Goal: Submit feedback/report problem

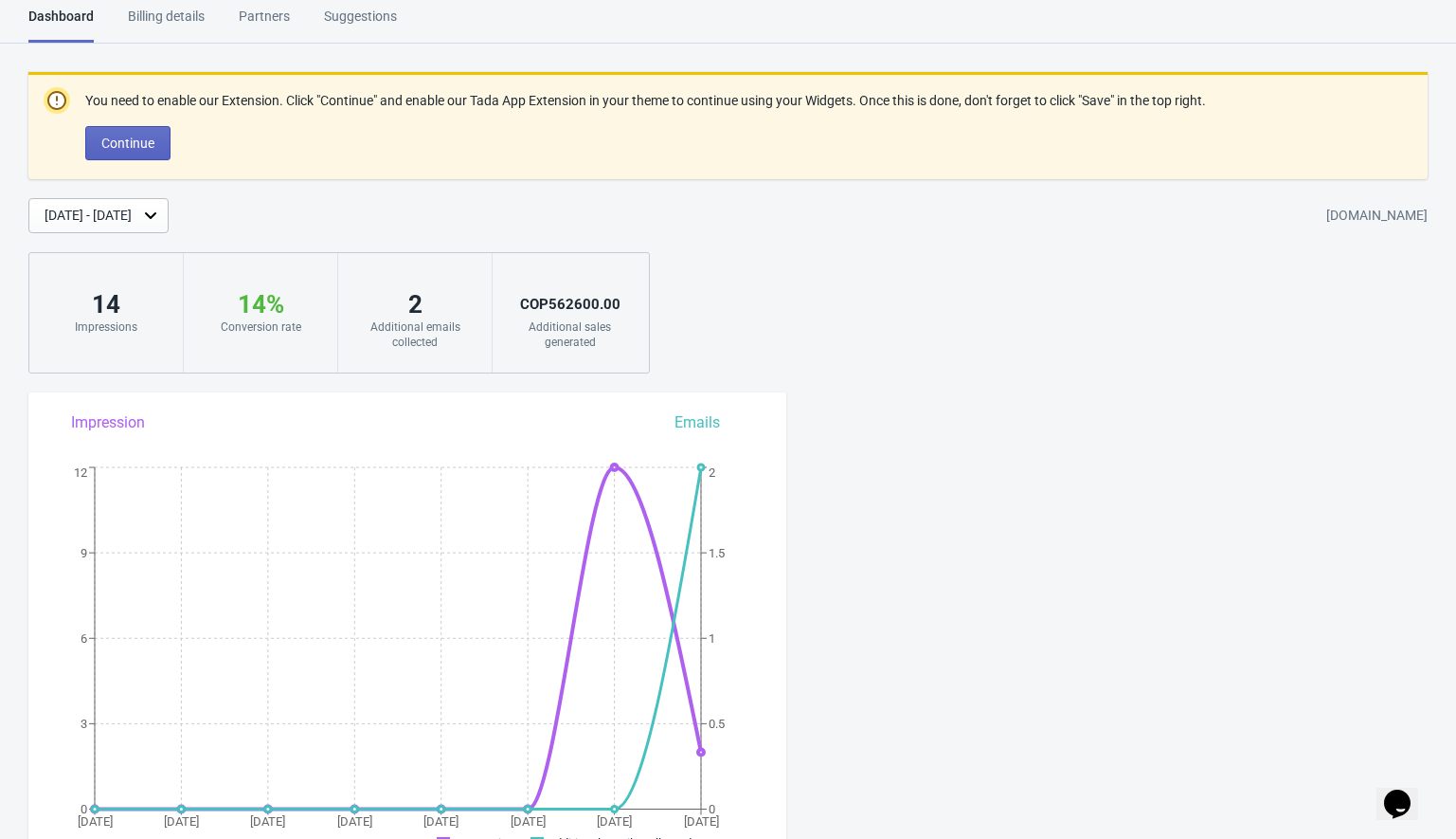
scroll to position [37, 0]
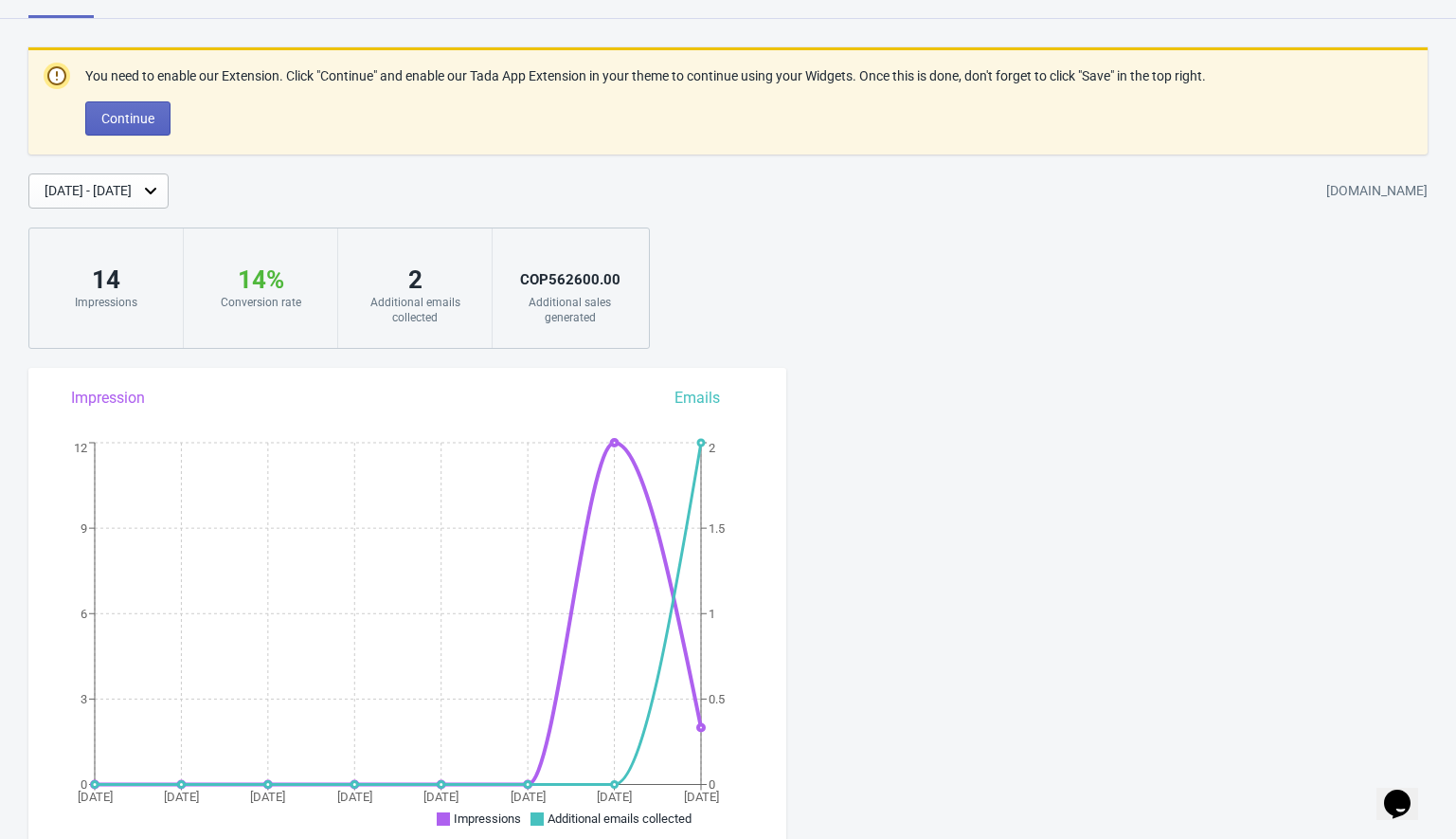
click at [1406, 789] on icon "Chat widget" at bounding box center [1397, 804] width 27 height 29
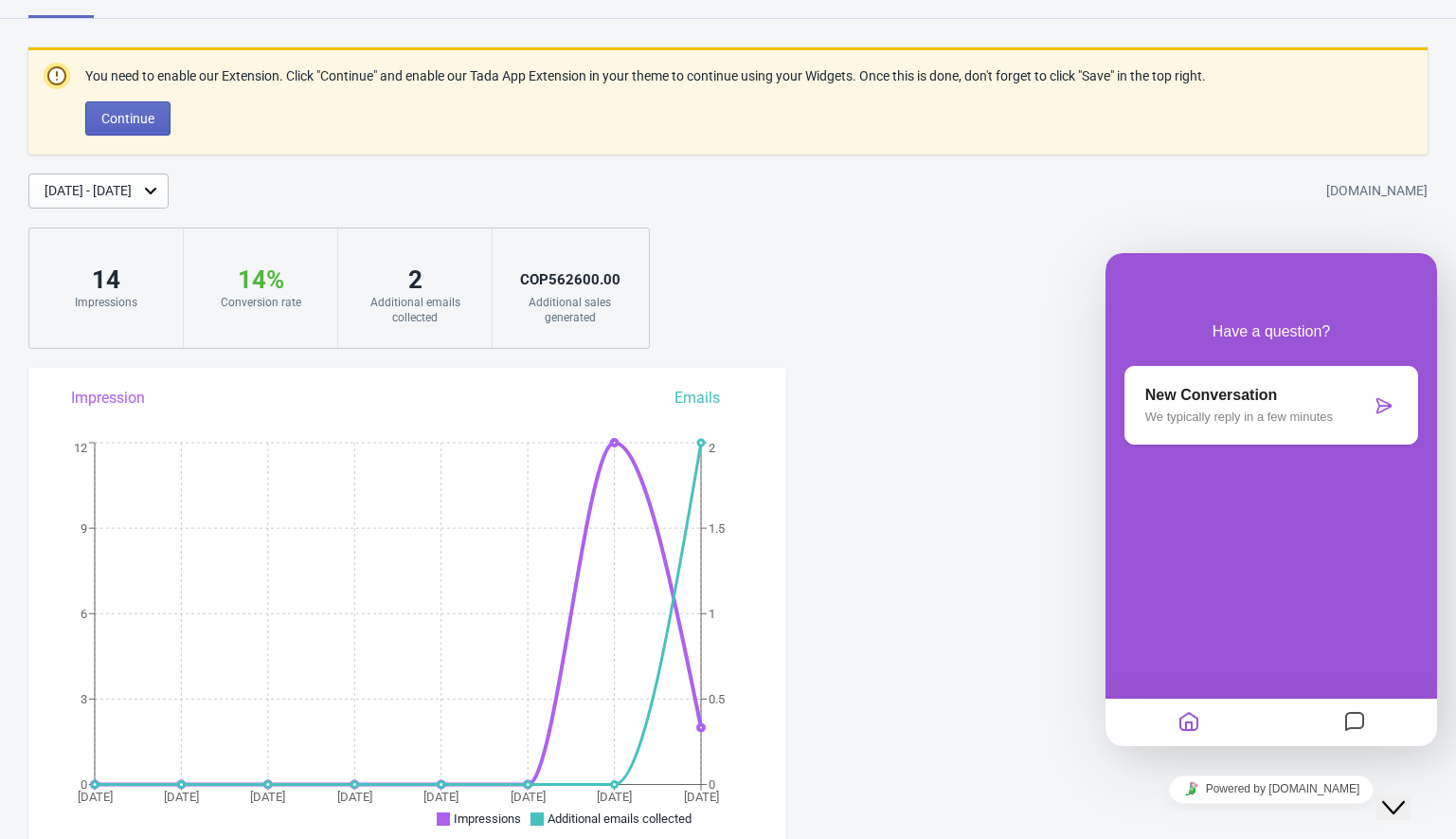
click at [1263, 401] on p "New Conversation" at bounding box center [1257, 396] width 225 height 17
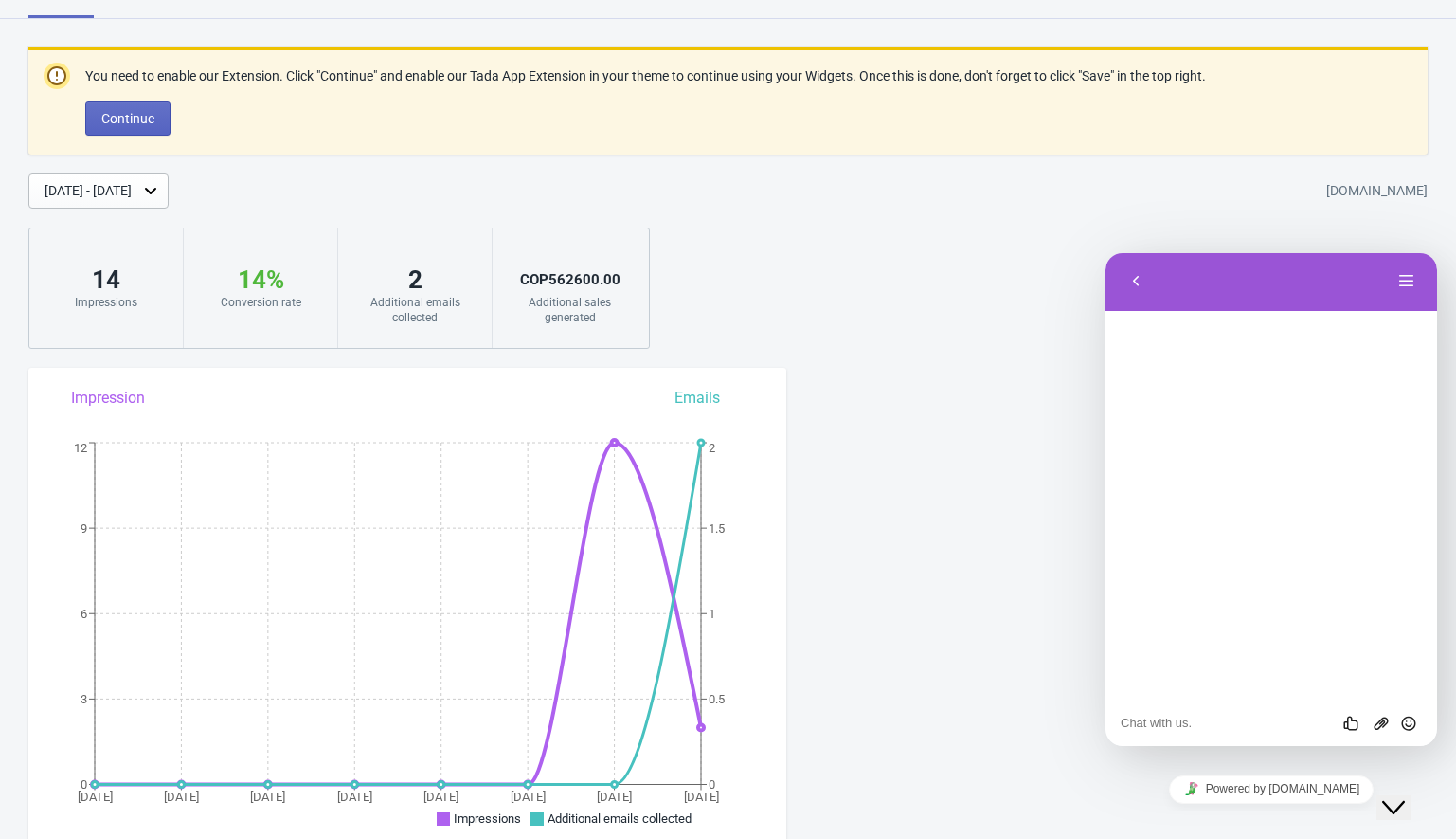
click at [1106, 253] on textarea at bounding box center [1106, 253] width 0 height 0
type textarea "Hi"
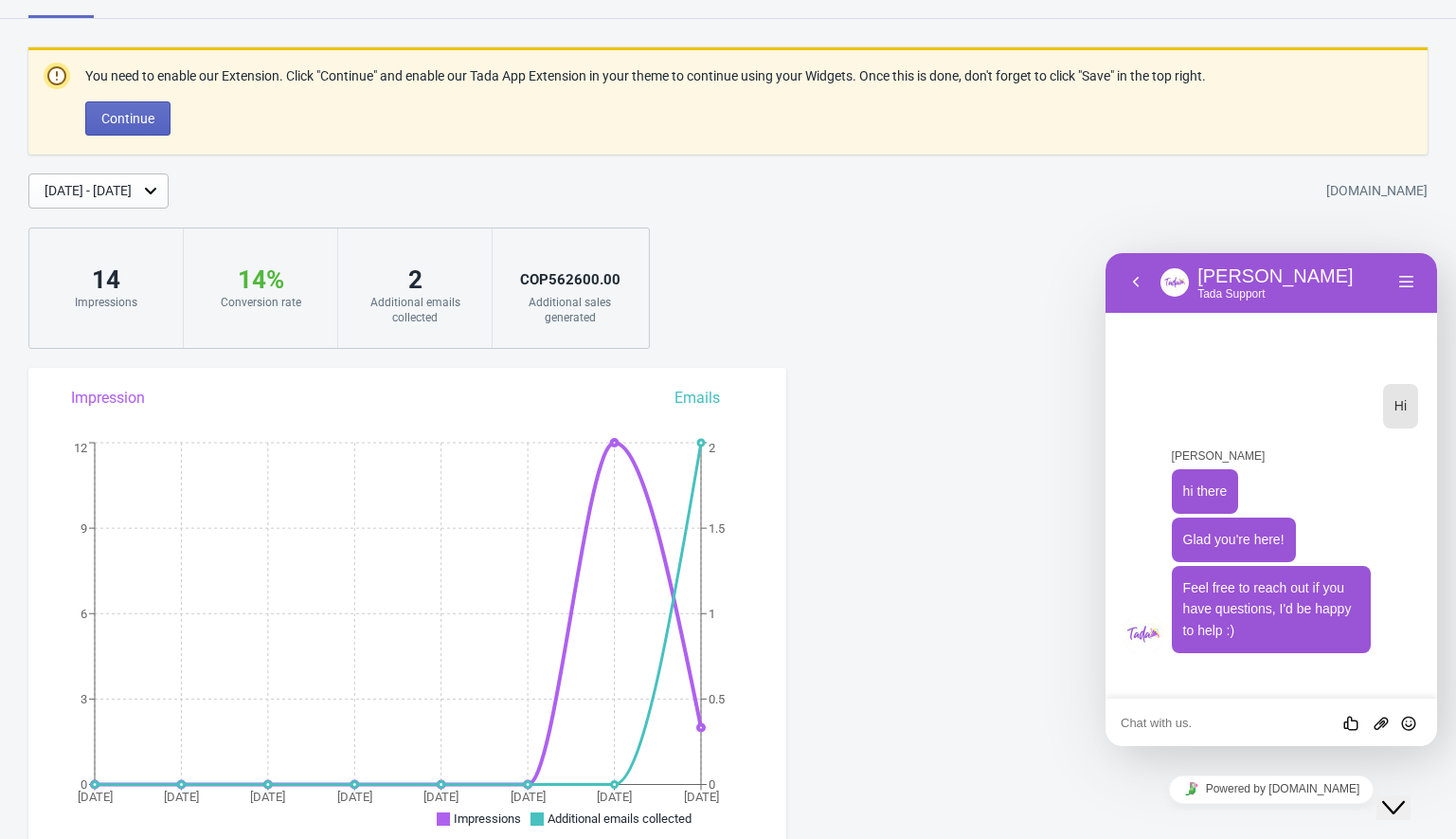
click at [1106, 253] on textarea at bounding box center [1106, 253] width 0 height 0
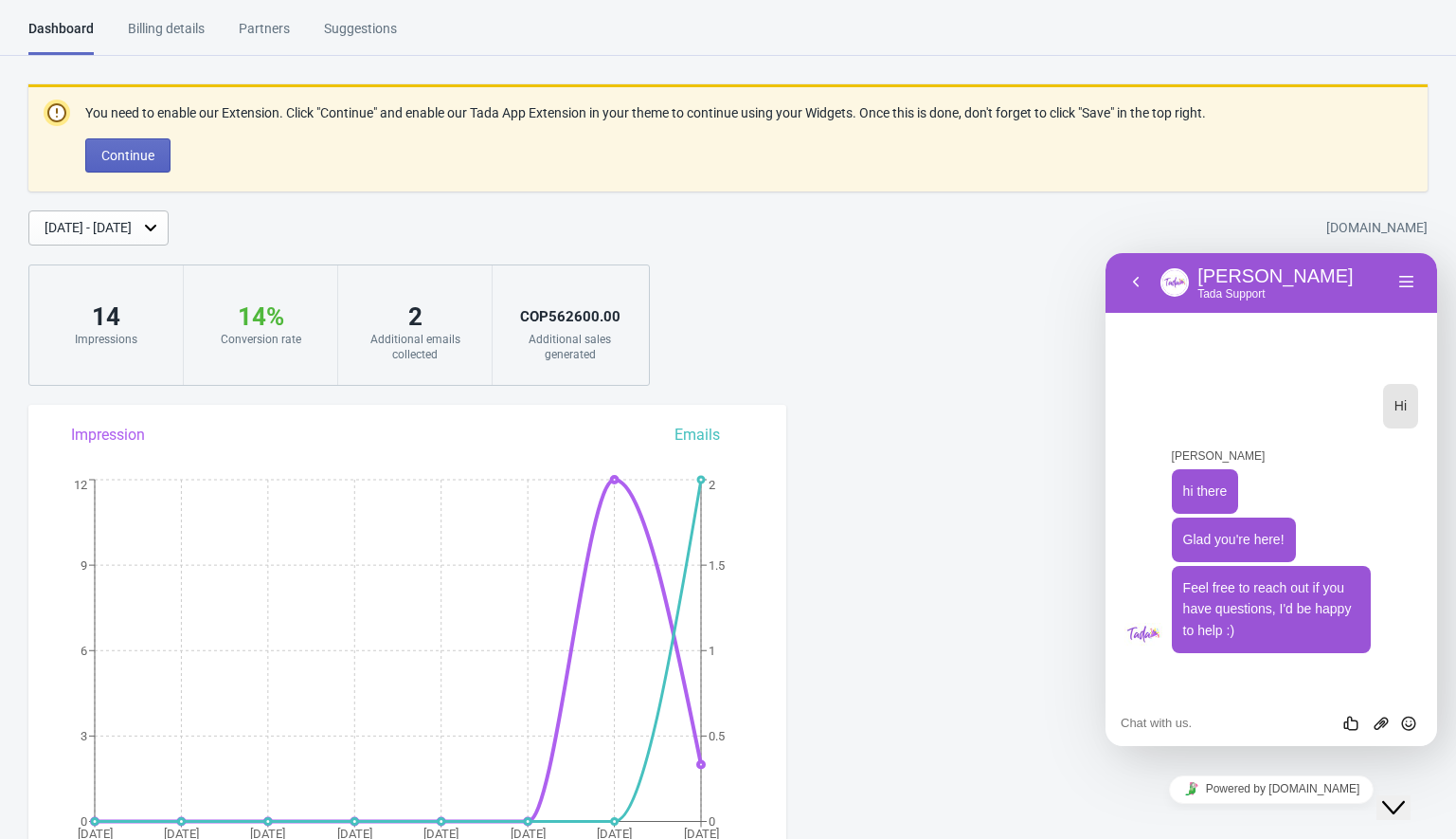
click at [1106, 253] on div "Rate this chat Upload File Insert emoji" at bounding box center [1106, 253] width 0 height 0
click at [1106, 253] on textarea at bounding box center [1106, 253] width 0 height 0
type textarea "I"
click at [1106, 253] on textarea "there is an issue for the close" at bounding box center [1106, 253] width 0 height 0
click at [1106, 253] on textarea "there is an issue with the close" at bounding box center [1106, 253] width 0 height 0
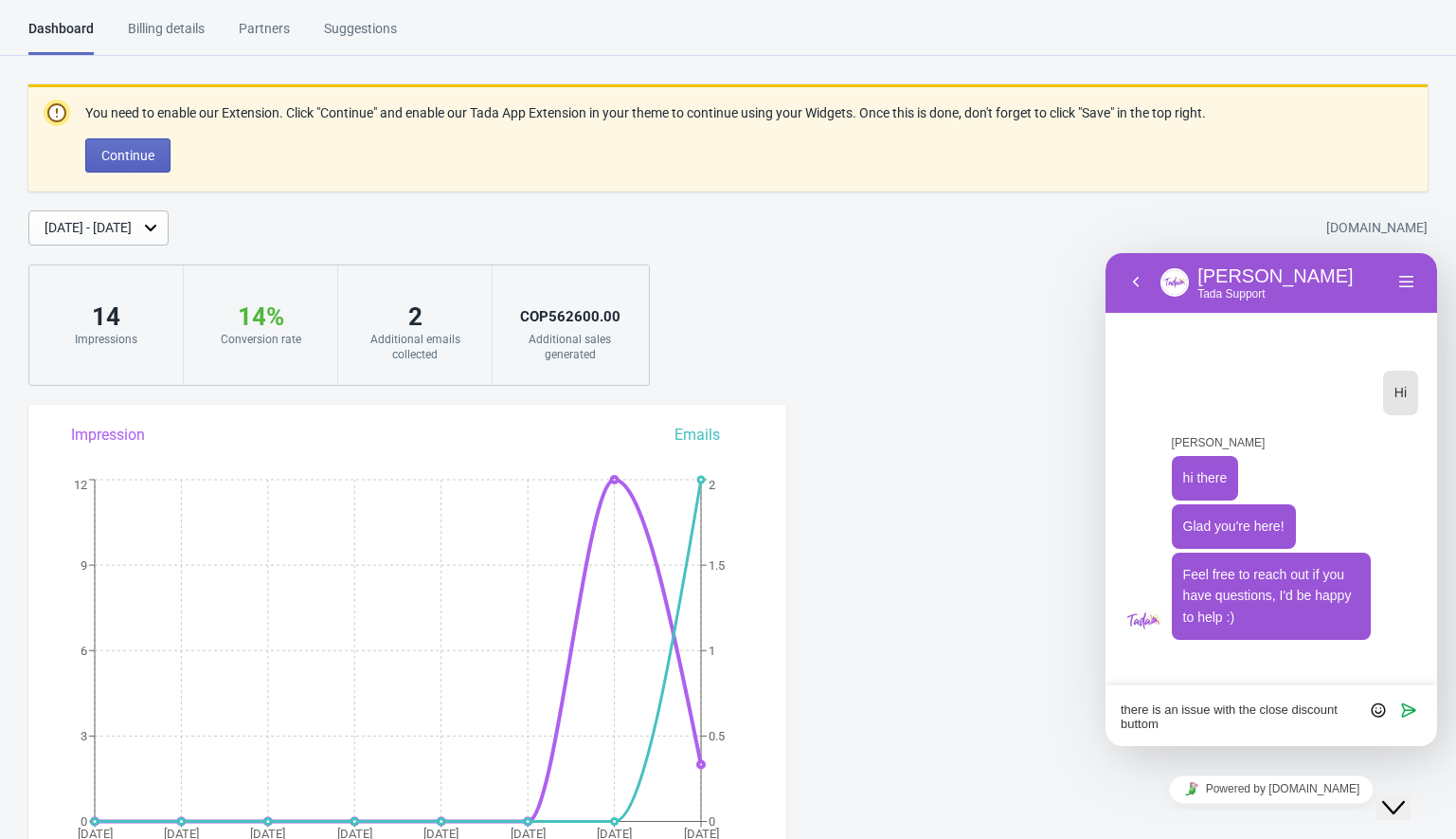
click at [1106, 253] on textarea "there is an issue with the close discount buttom" at bounding box center [1106, 253] width 0 height 0
click at [1106, 253] on lt-span "butto n" at bounding box center [1106, 253] width 0 height 0
click at [1106, 253] on textarea "there is an issue with the close discount button" at bounding box center [1106, 253] width 0 height 0
click at [1106, 253] on textarea "there is an issue with close discount button" at bounding box center [1106, 253] width 0 height 0
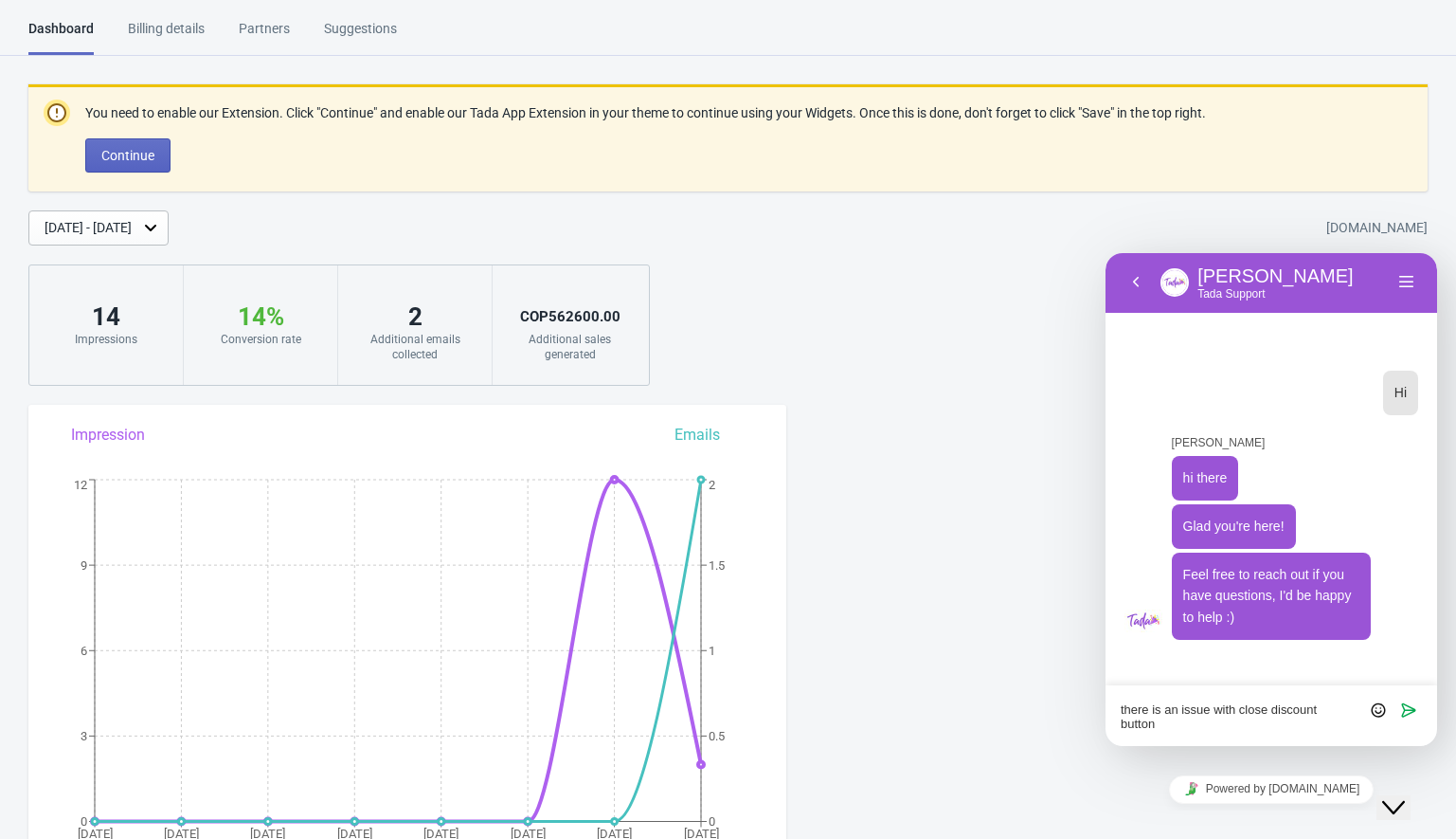
click at [1106, 253] on textarea "there is an issue with close discount button" at bounding box center [1106, 253] width 0 height 0
click at [1106, 253] on textarea "there is an issue with the no discount button" at bounding box center [1106, 253] width 0 height 0
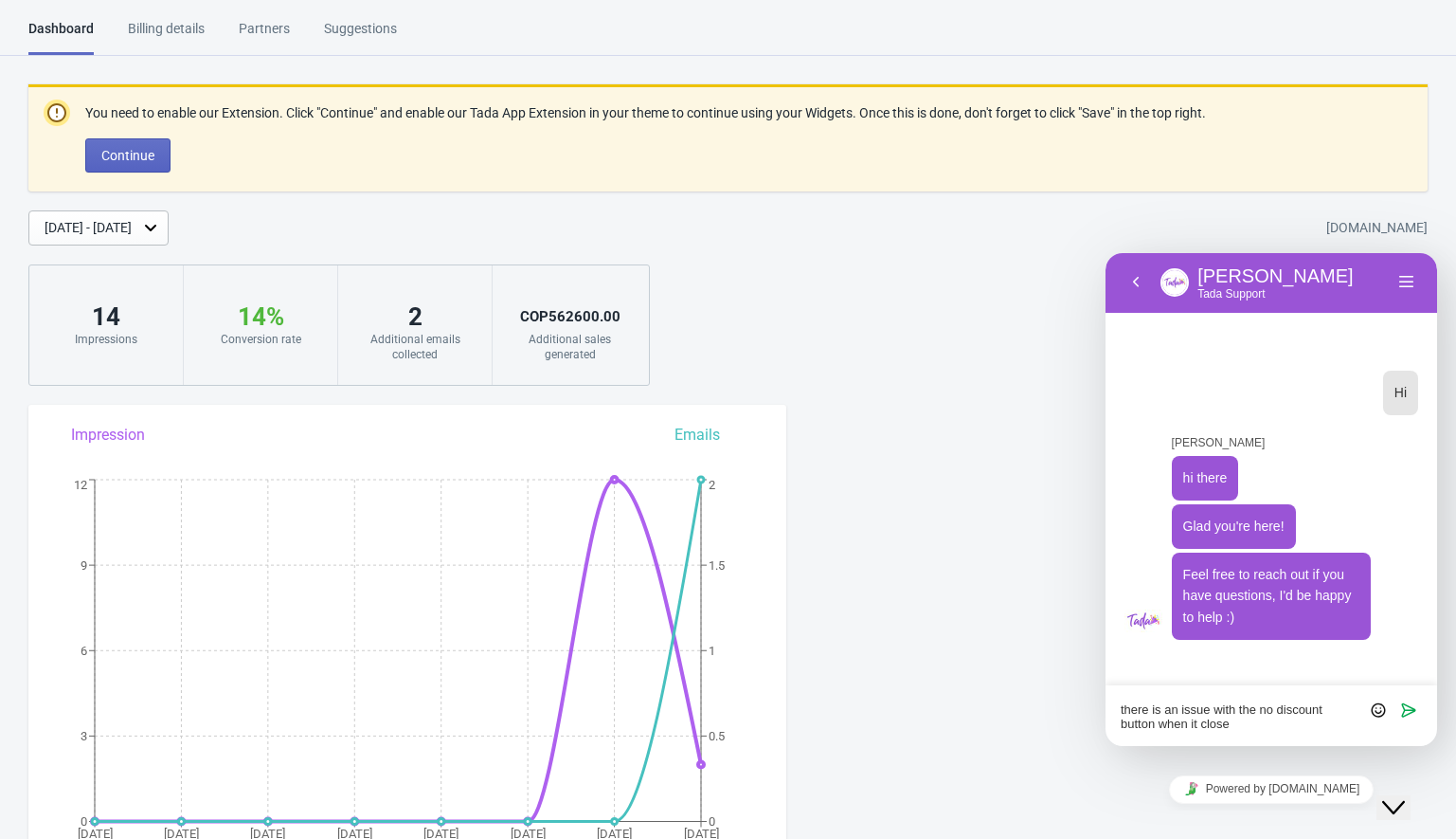
type textarea "there is an issue with the no discount button when it closes"
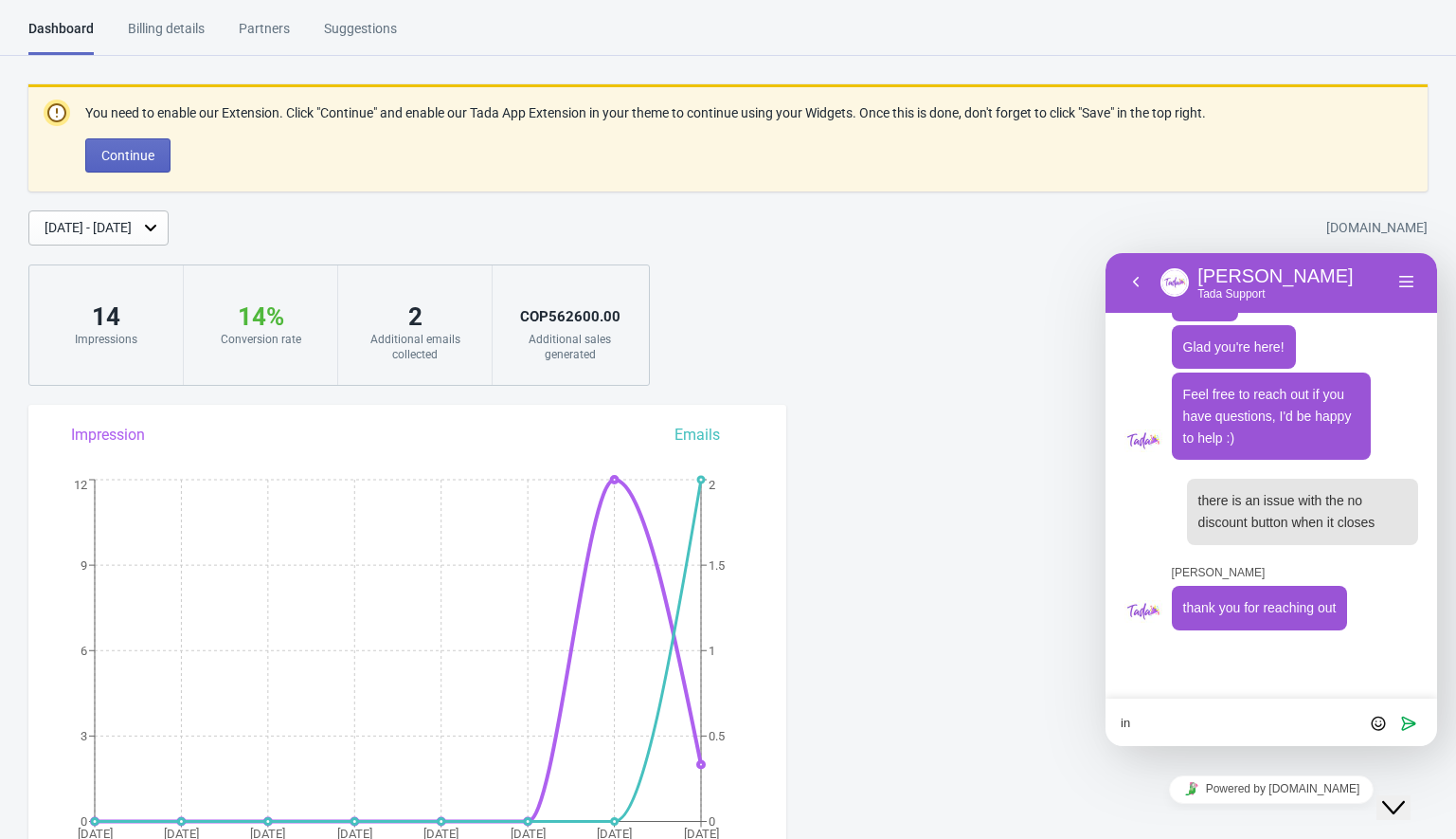
scroll to position [84, 0]
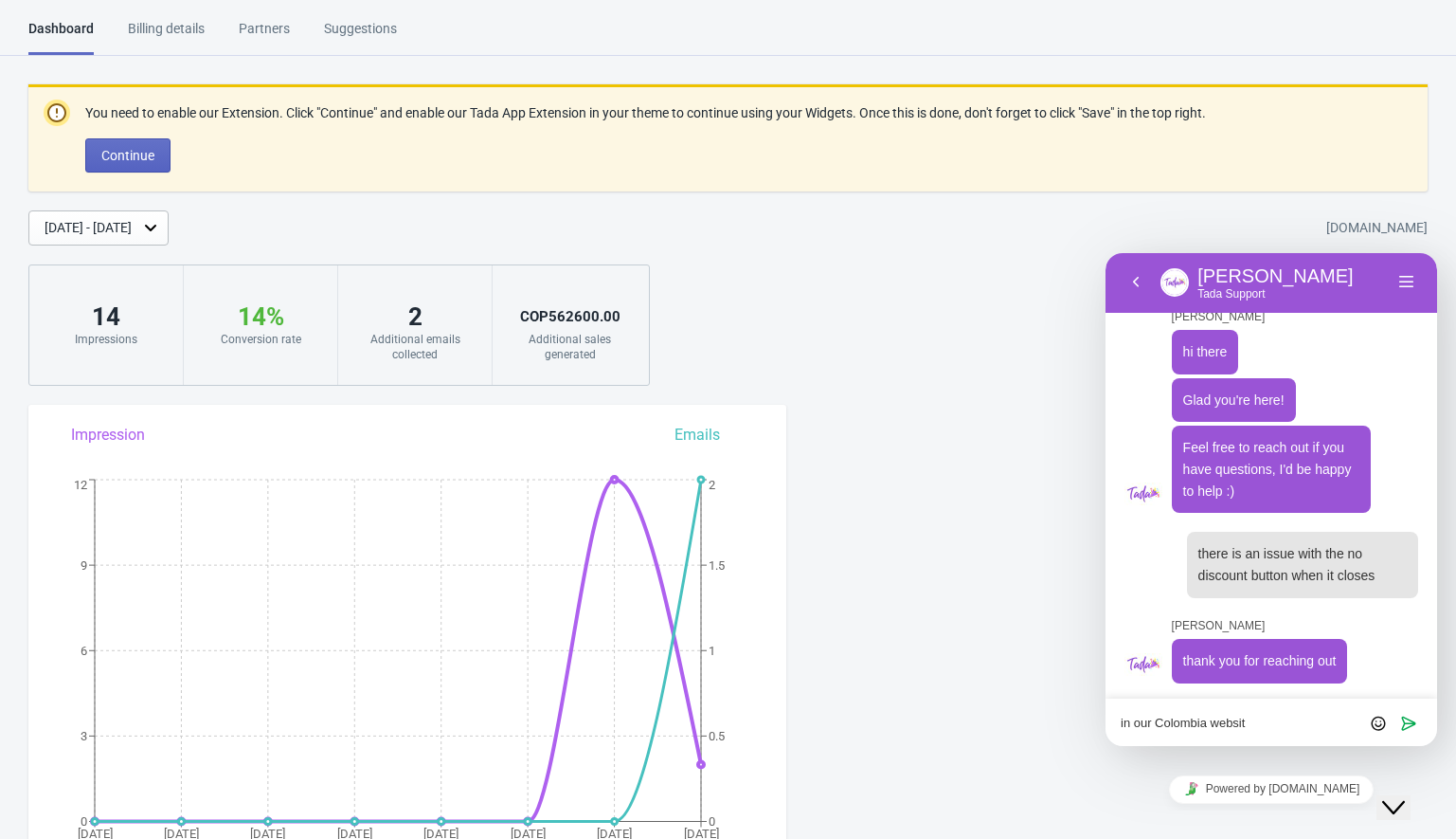
type textarea "in our [GEOGRAPHIC_DATA] website"
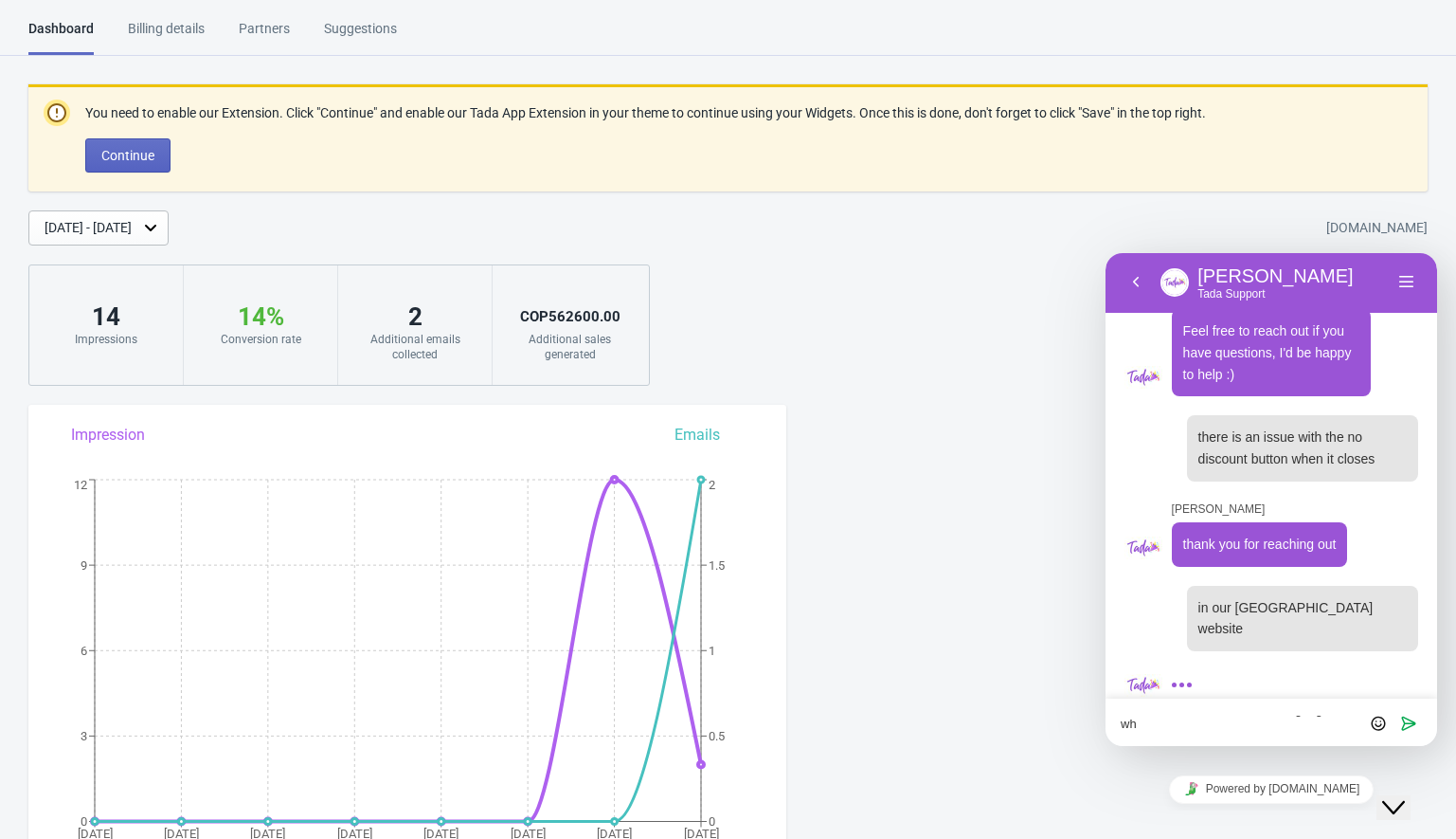
scroll to position [0, 0]
type textarea "the reason is because of the language when it is in Spanish"
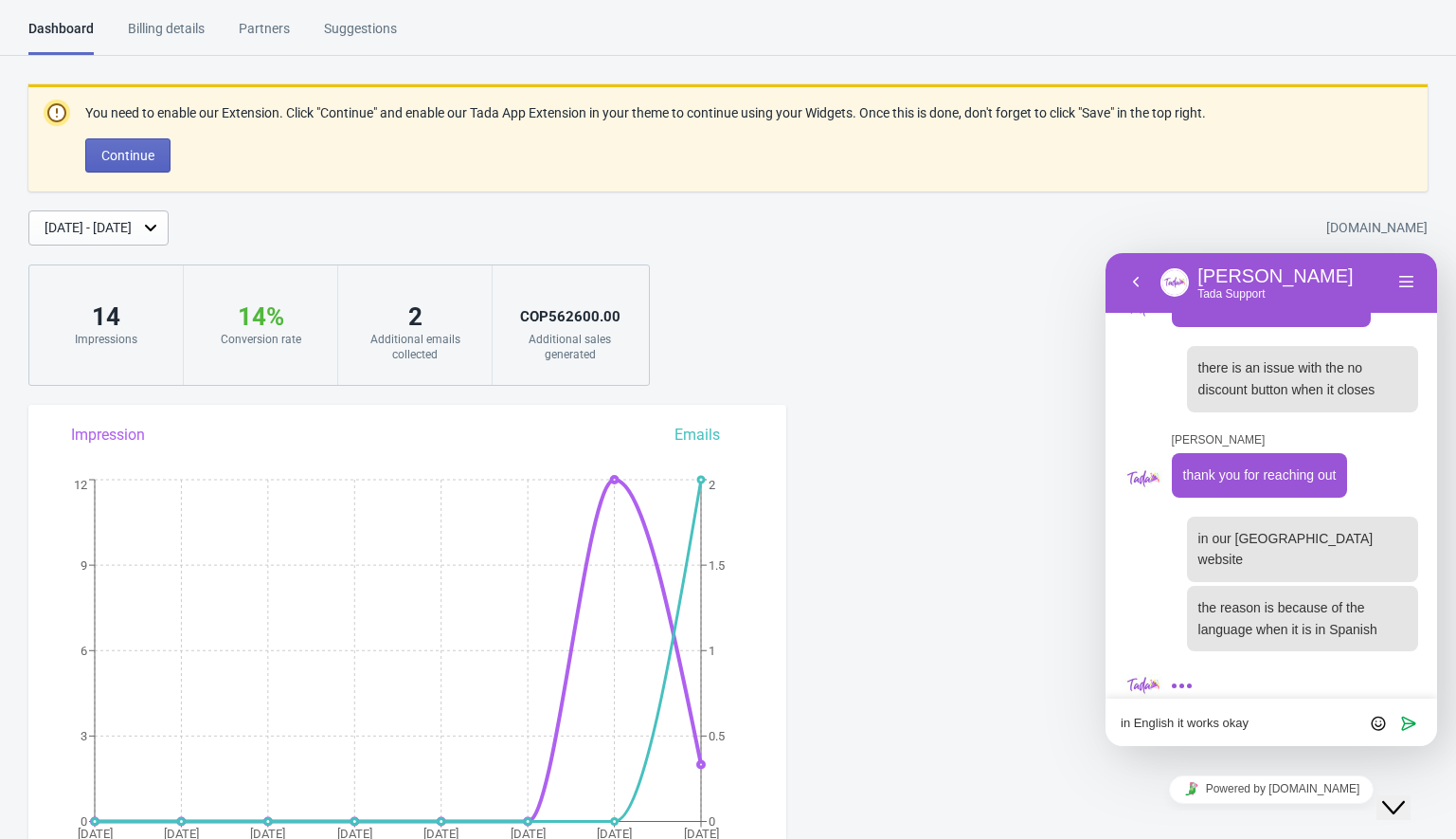
type textarea "in English it works okay"
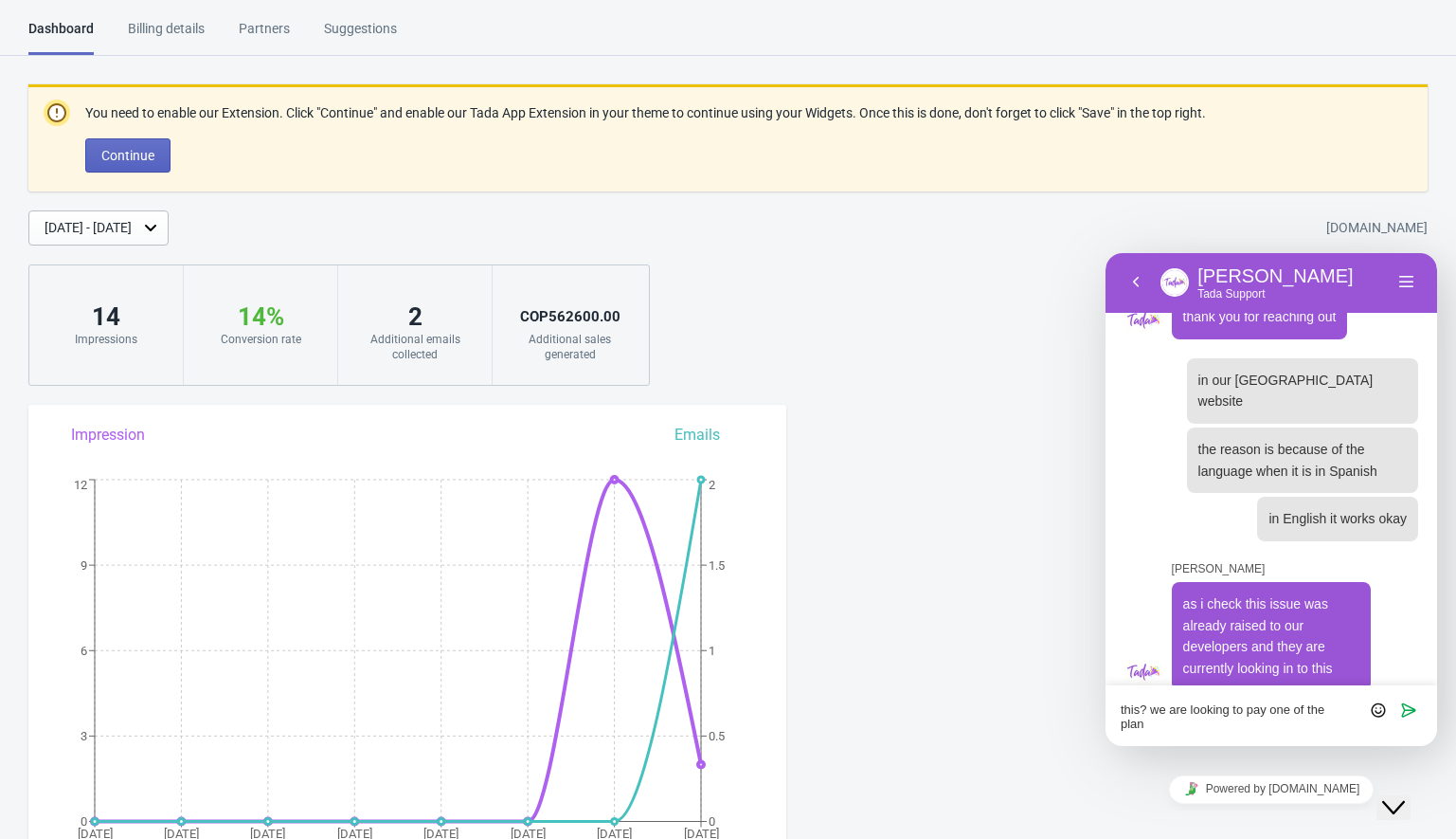
scroll to position [442, 0]
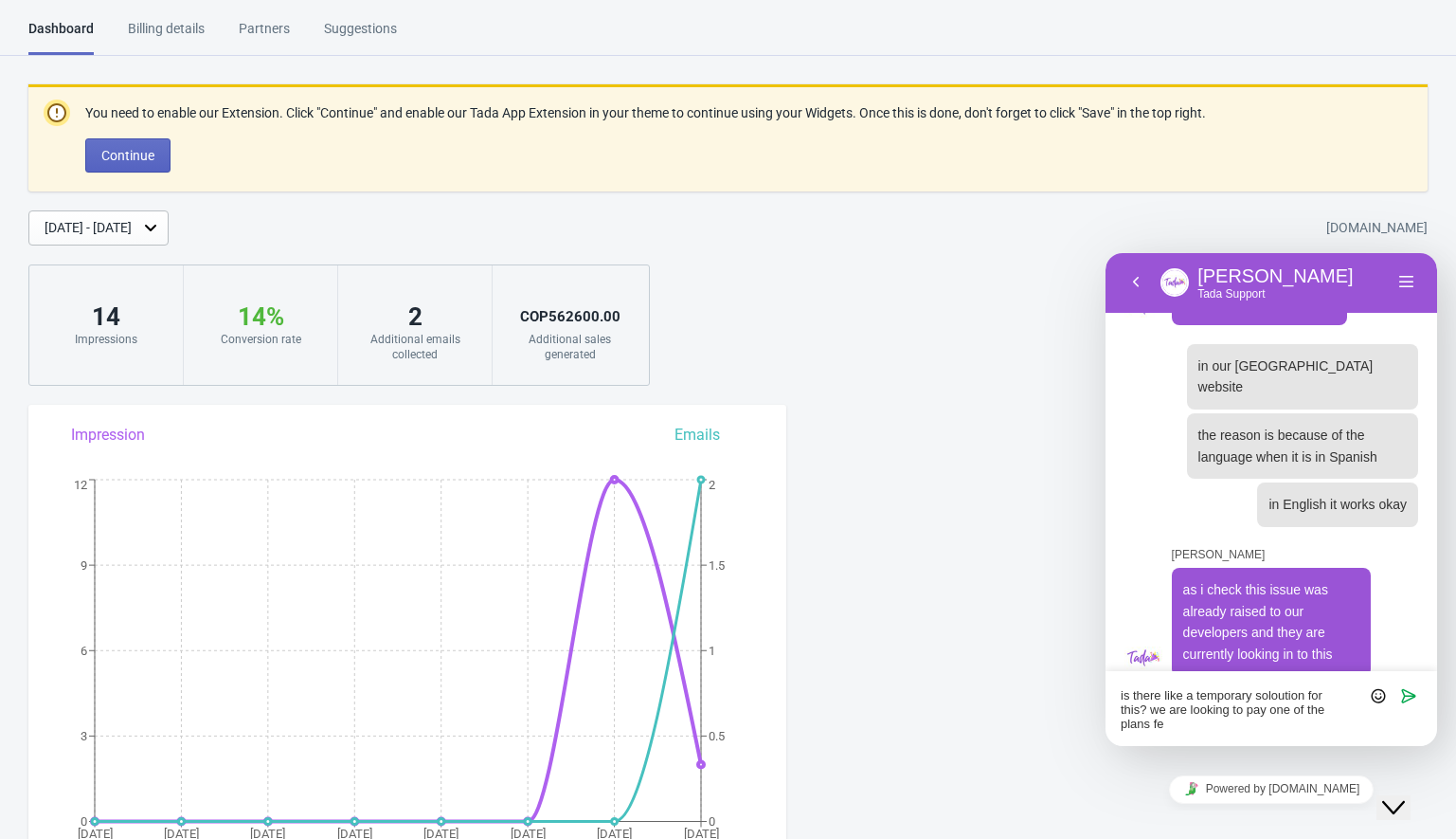
type textarea "is there like a temporary soloution for this? we are looking to pay one of the …"
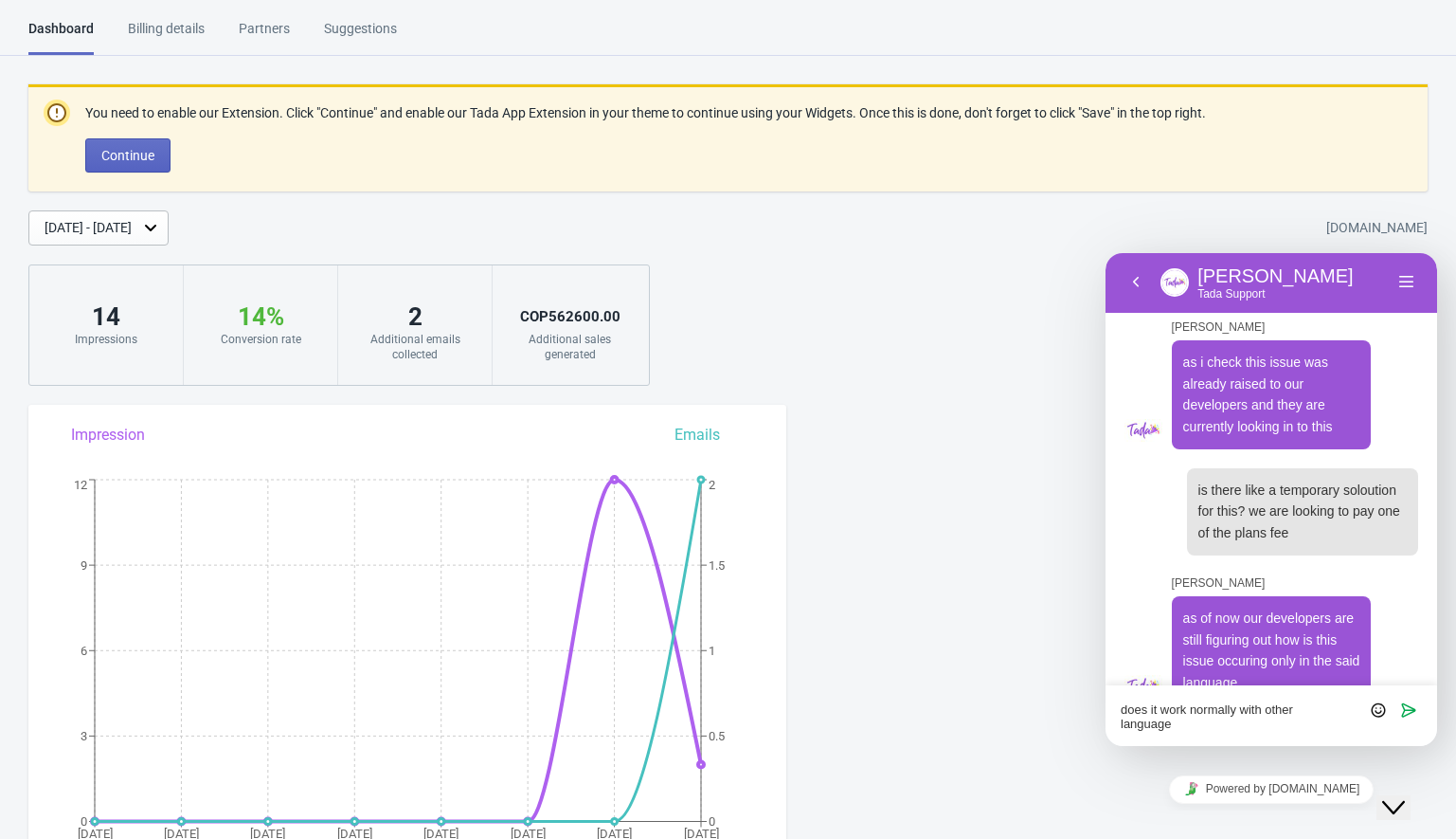
scroll to position [683, 0]
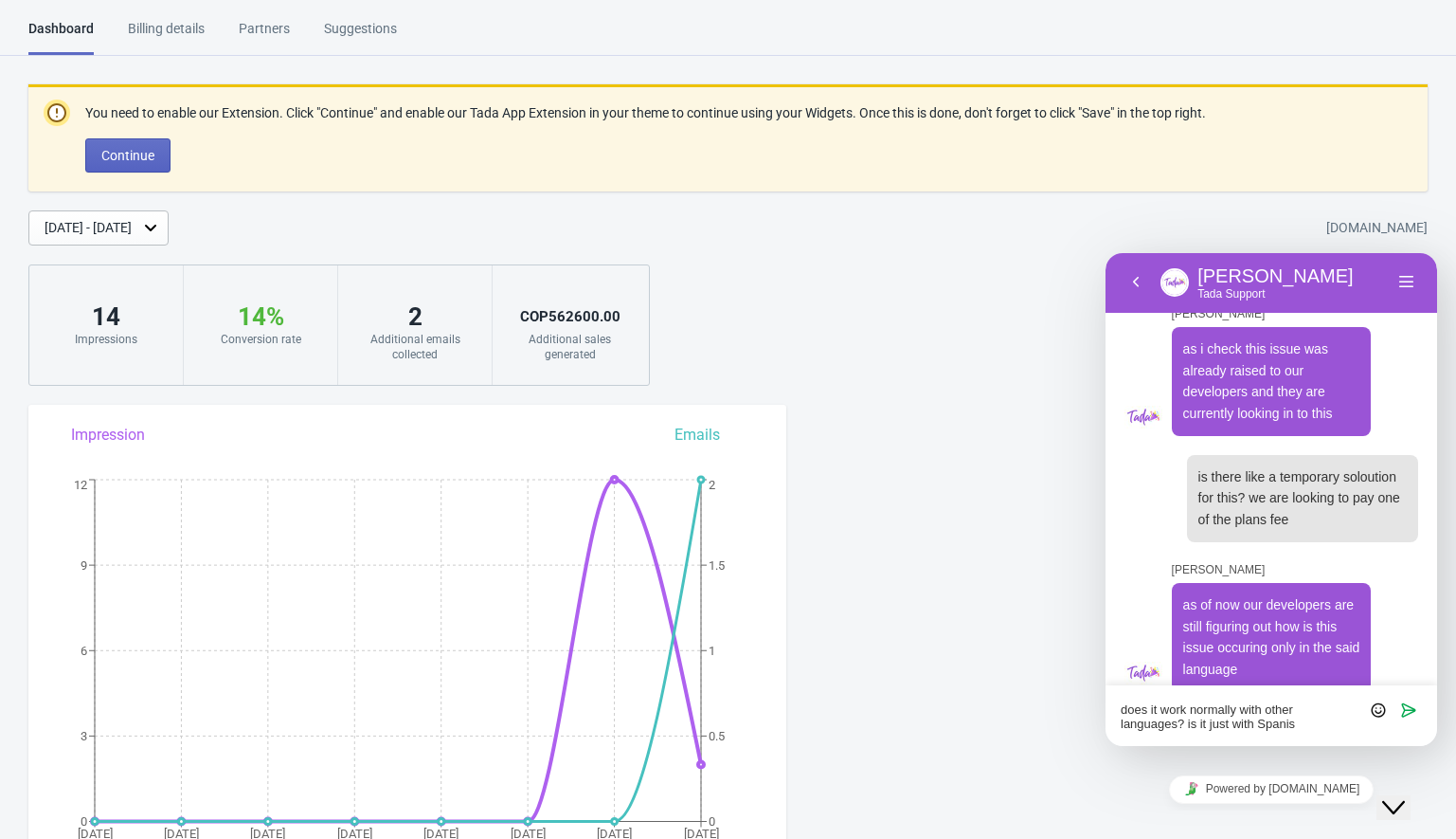
type textarea "does it work normally with other languages? is it just with Spanish"
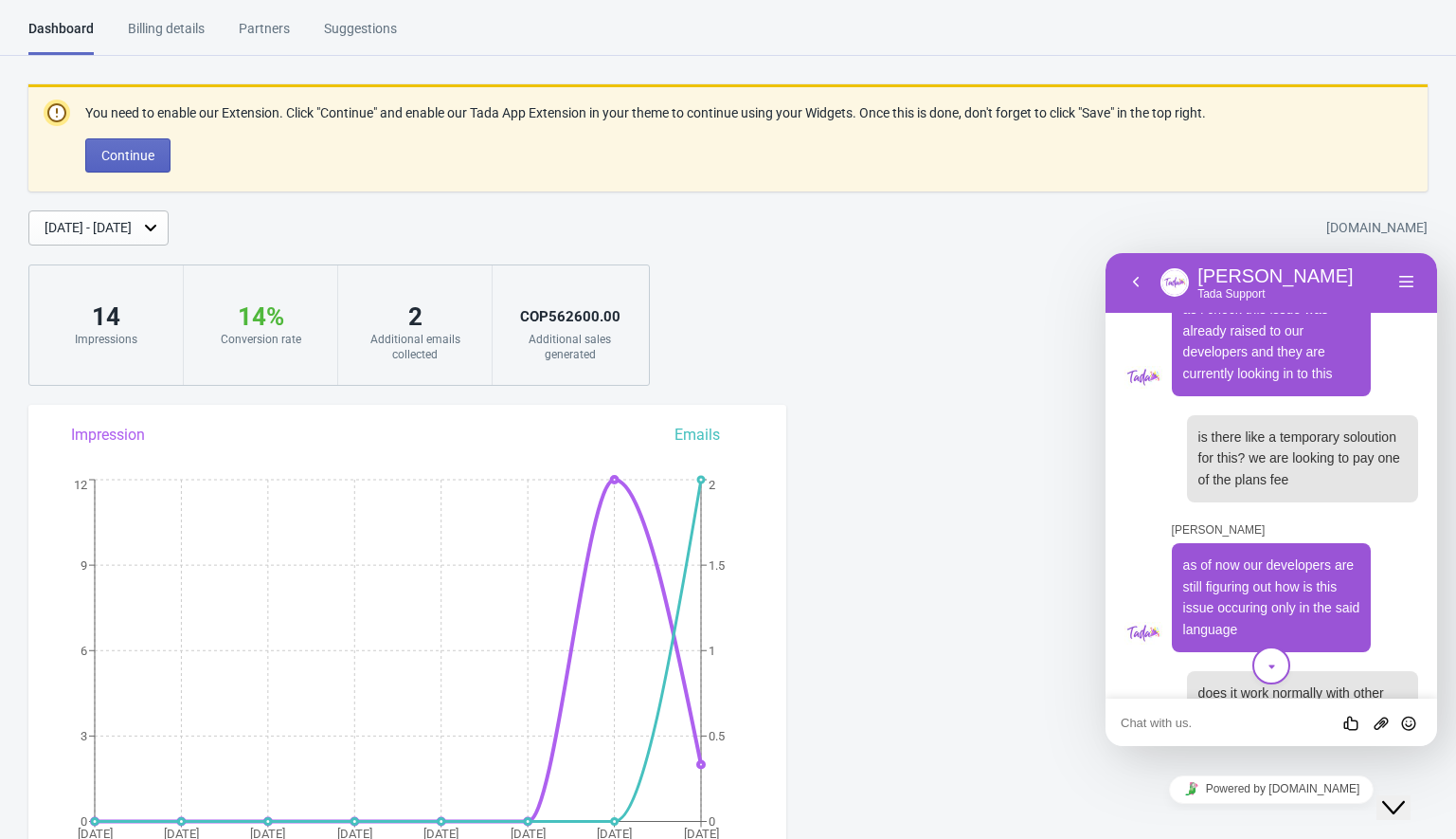
scroll to position [776, 0]
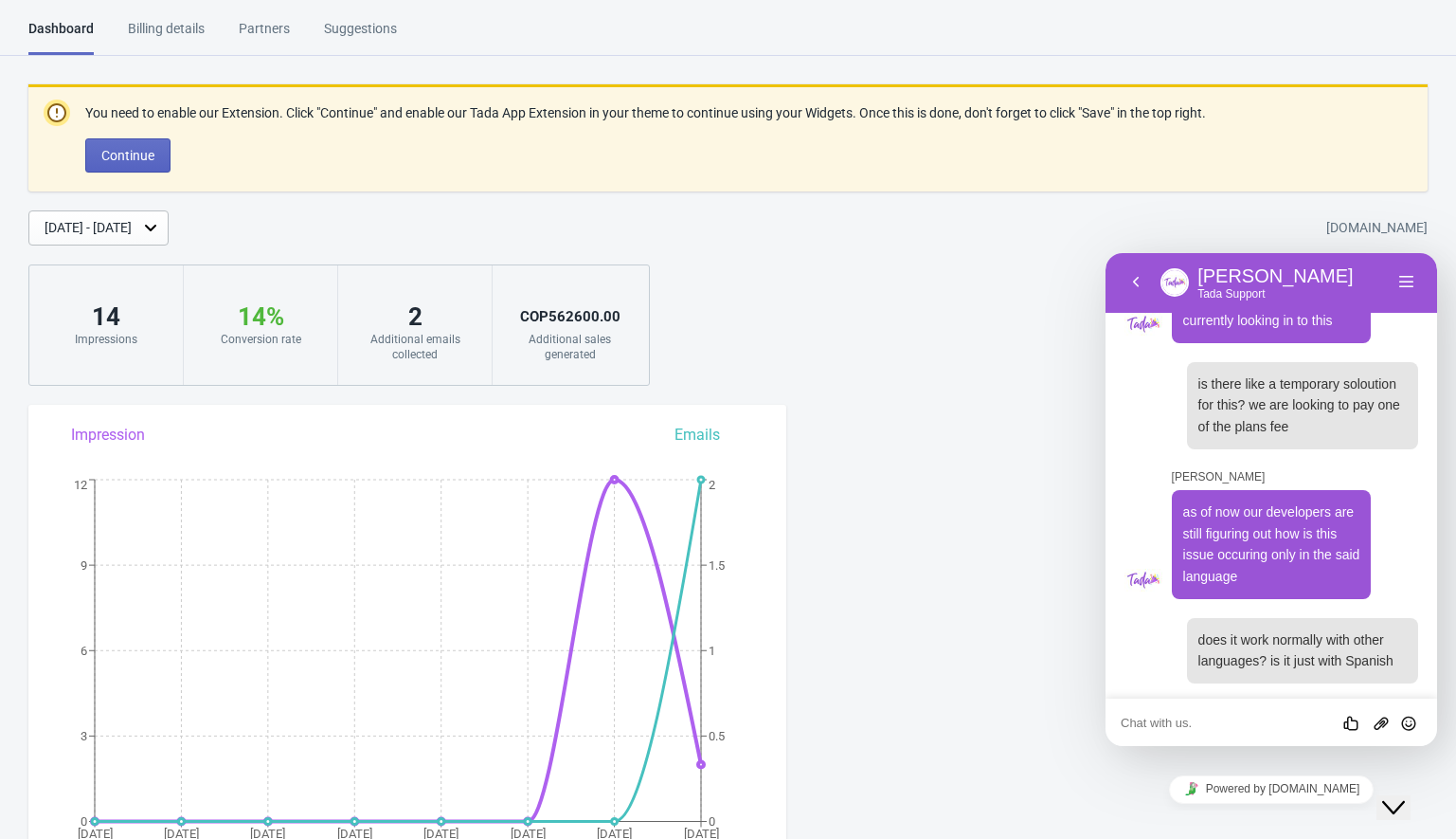
type textarea "?"
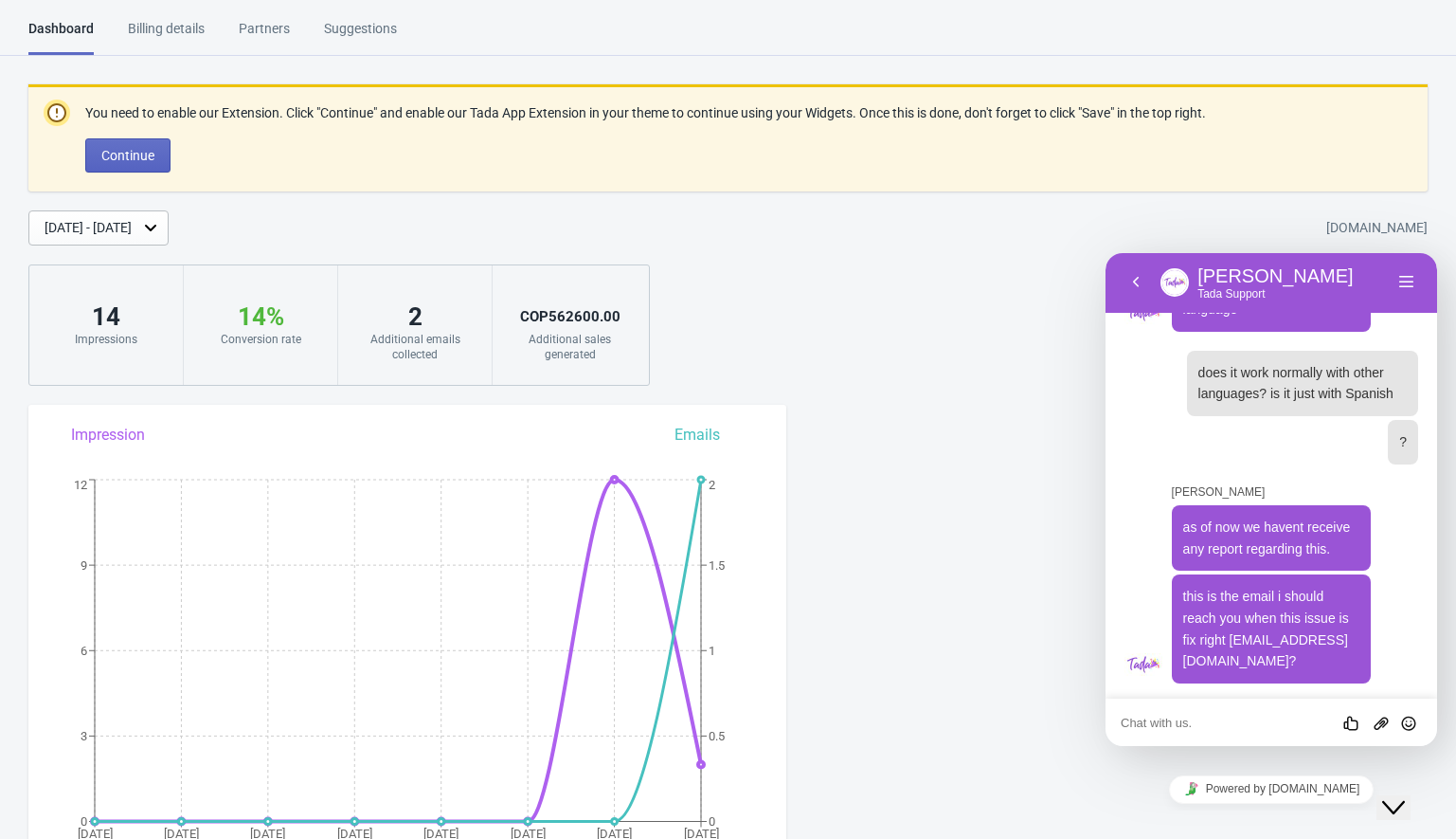
scroll to position [1087, 0]
type textarea "yes it is, ty"
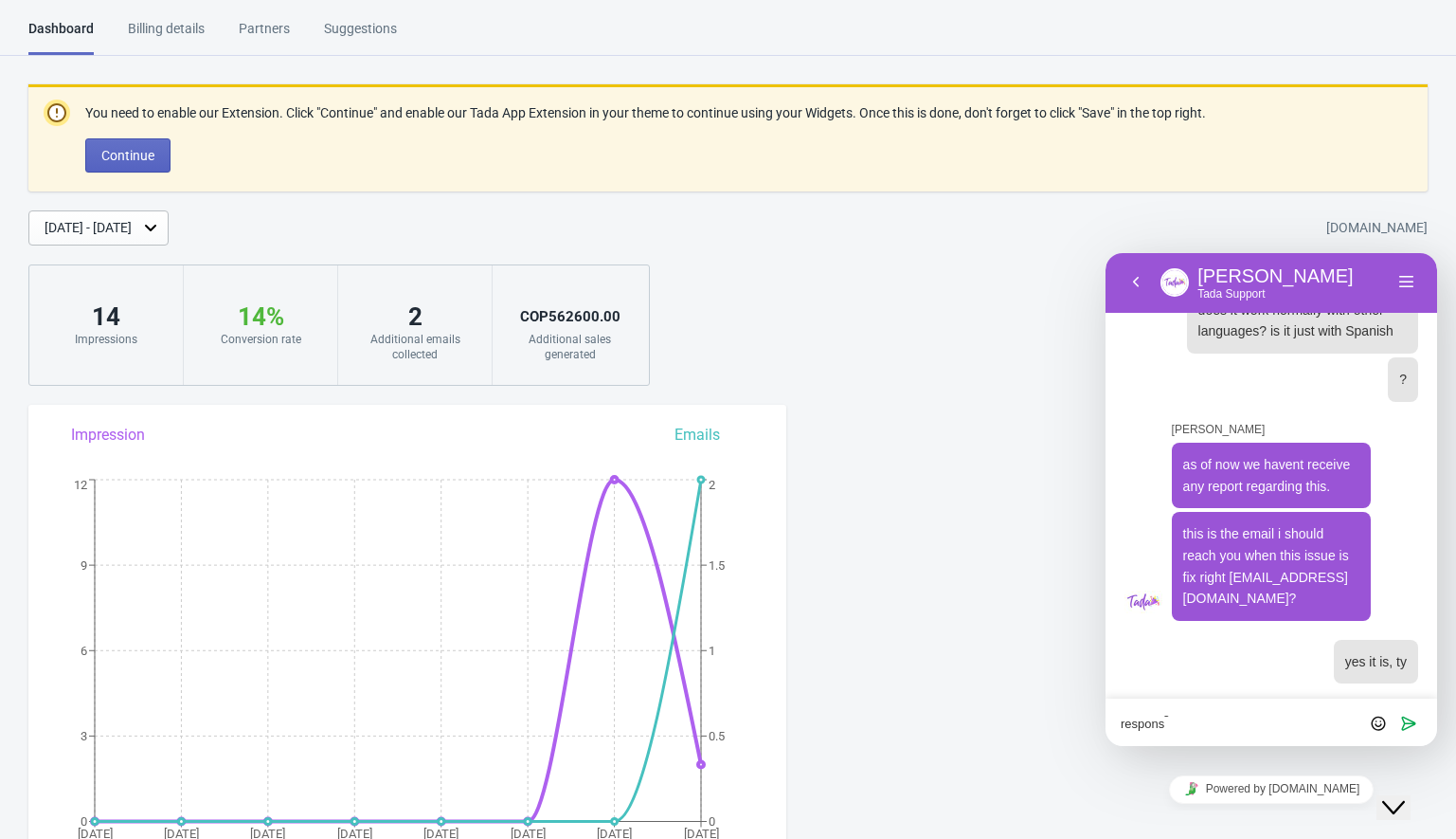
scroll to position [0, 0]
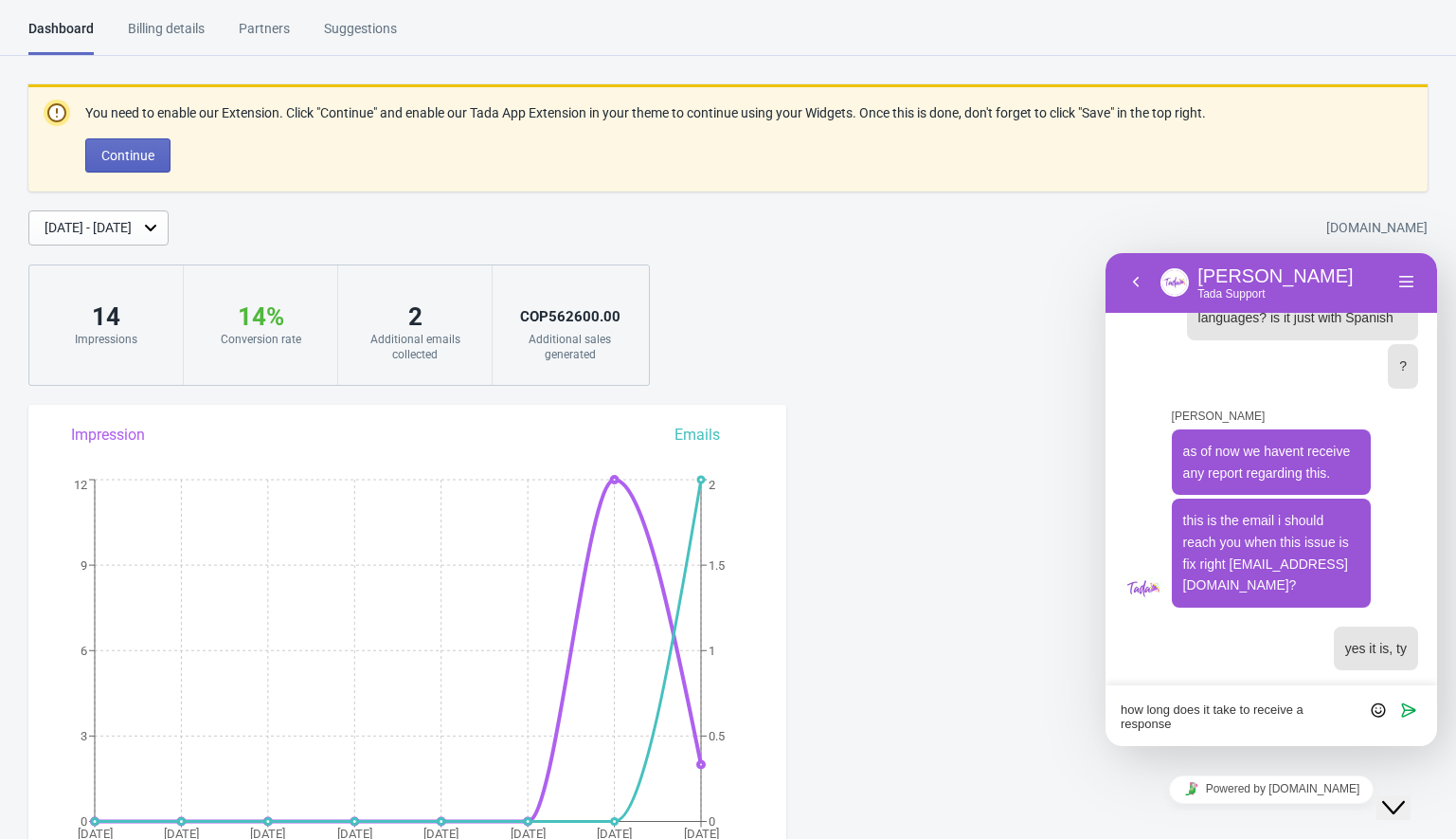
type textarea "how long does it take to receive a response?"
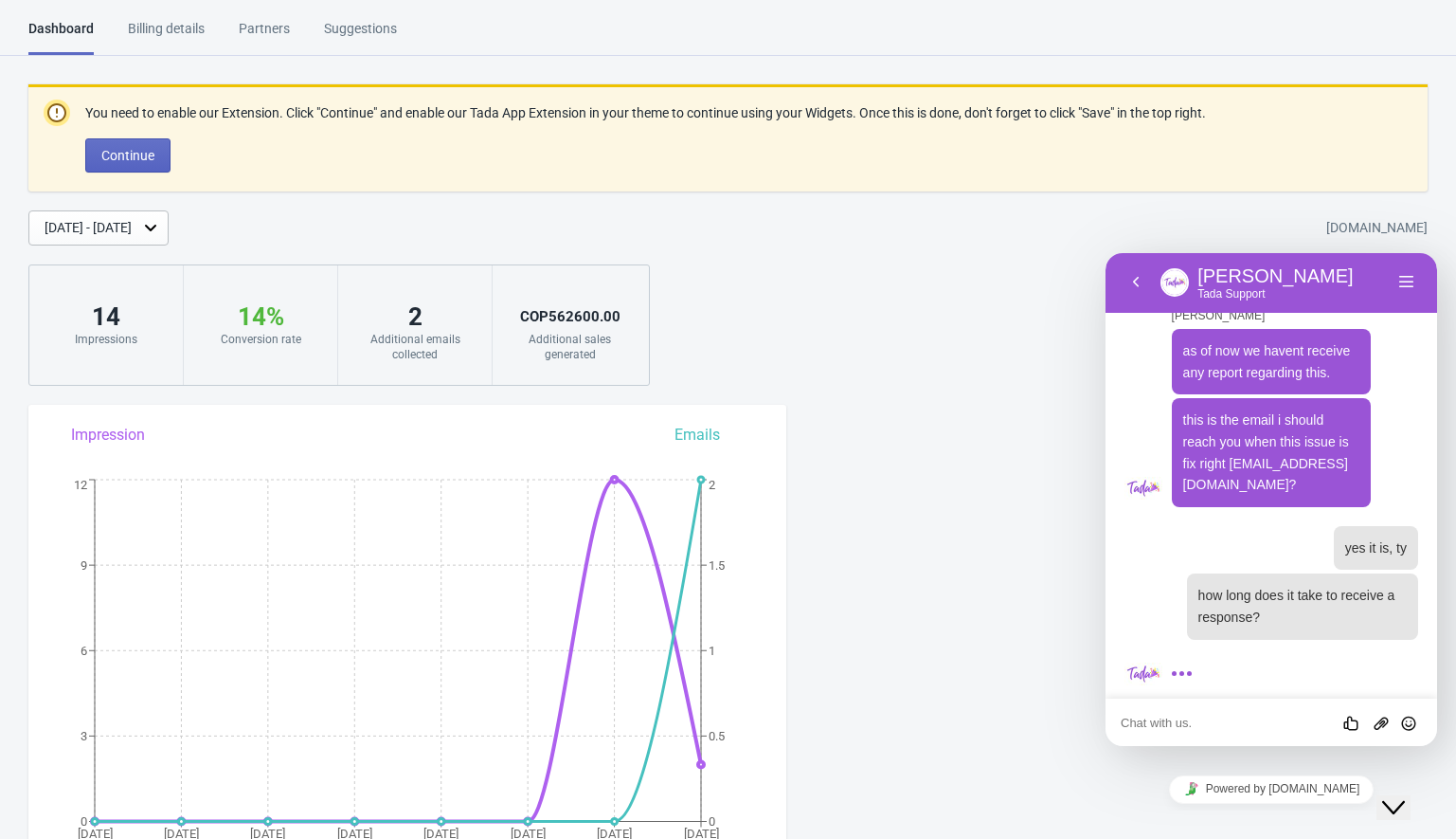
scroll to position [1273, 0]
